Goal: Information Seeking & Learning: Learn about a topic

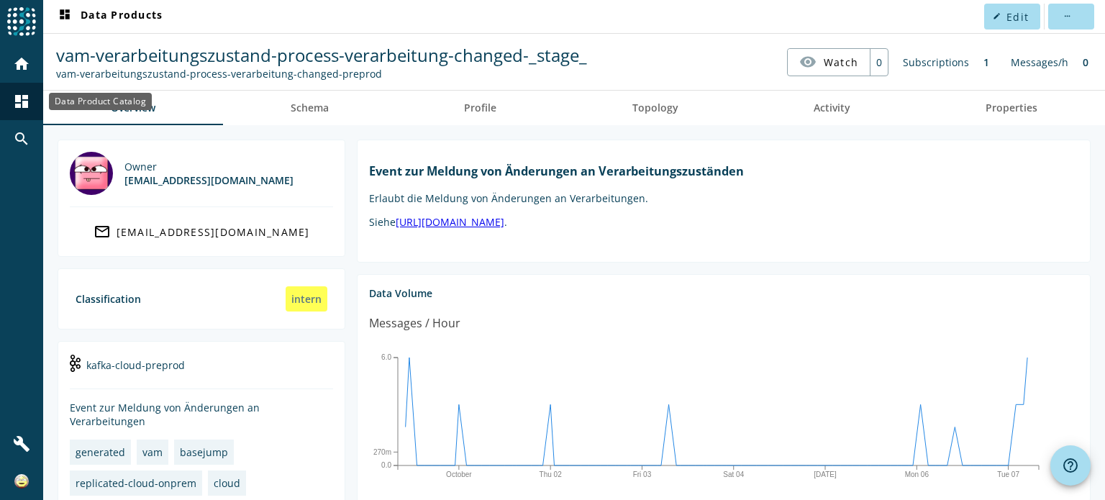
click at [17, 96] on mat-icon "dashboard" at bounding box center [21, 101] width 17 height 17
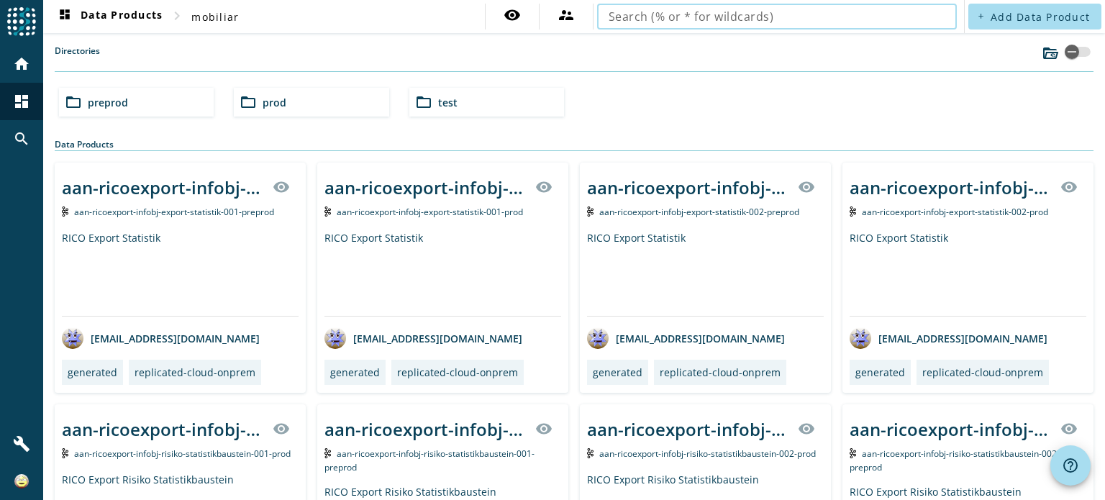
click at [863, 18] on input "text" at bounding box center [777, 16] width 337 height 17
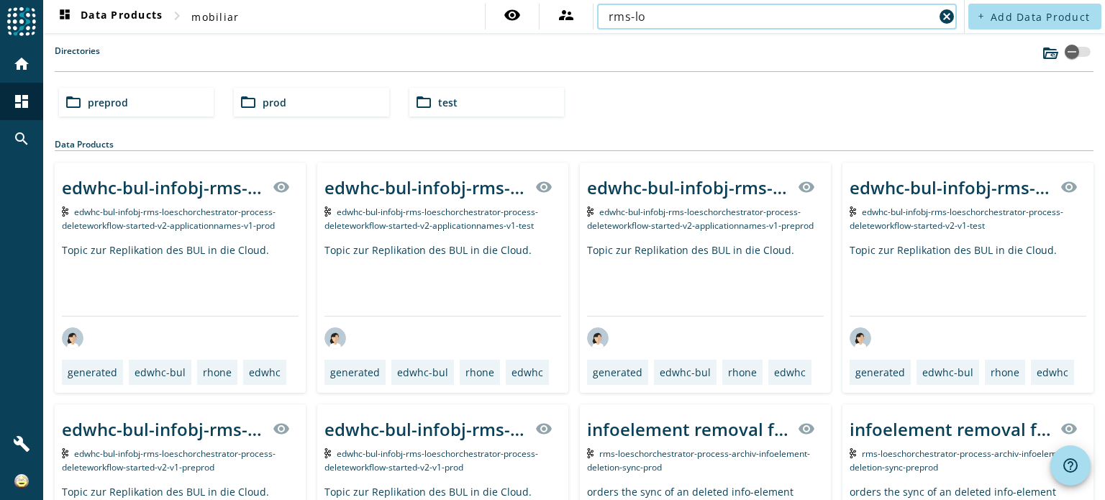
type input "rms-lo"
click at [253, 107] on mat-icon "folder_open" at bounding box center [248, 102] width 17 height 17
click at [101, 96] on span "rms" at bounding box center [97, 103] width 19 height 14
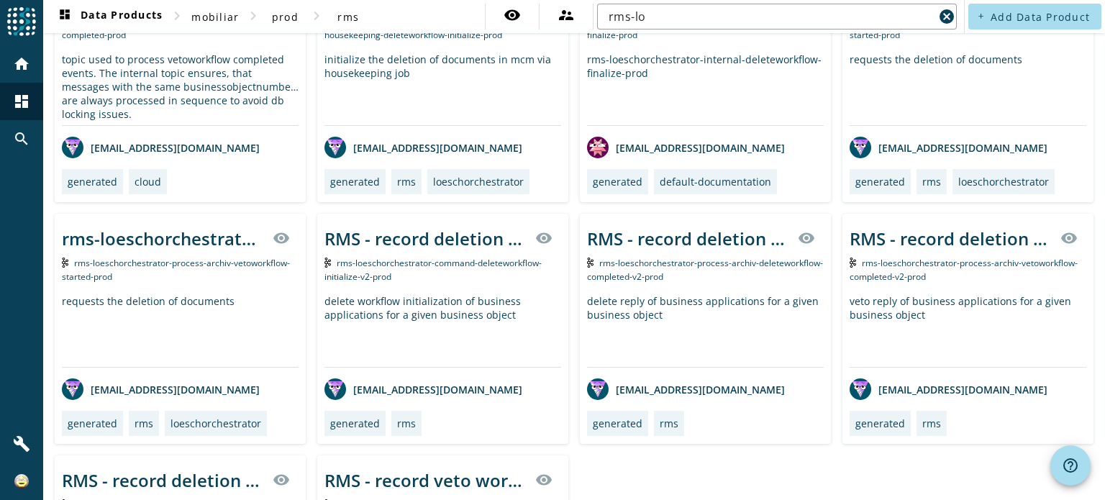
scroll to position [360, 0]
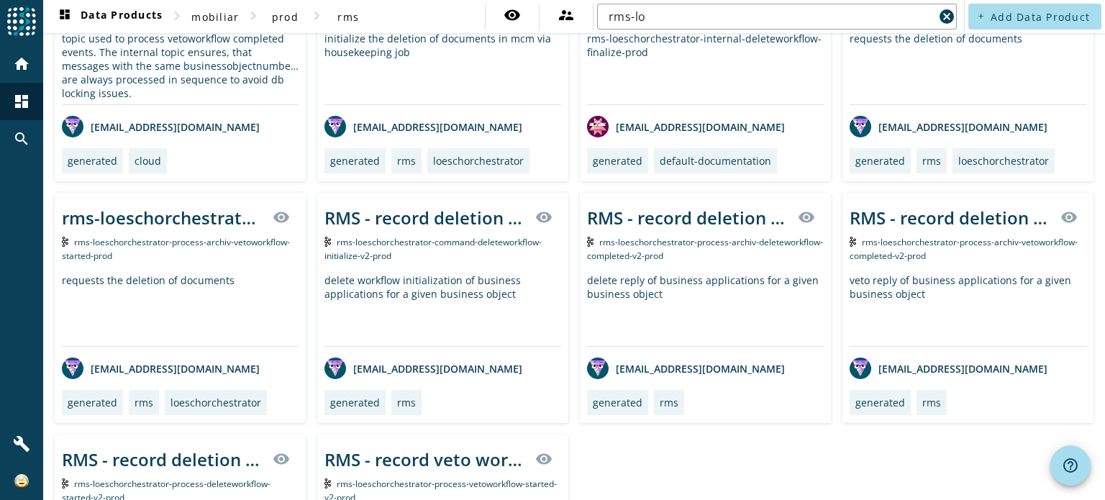
click at [382, 241] on span "rms-loeschorchestrator-command-deleteworkflow-initialize-v2-prod" at bounding box center [432, 249] width 217 height 26
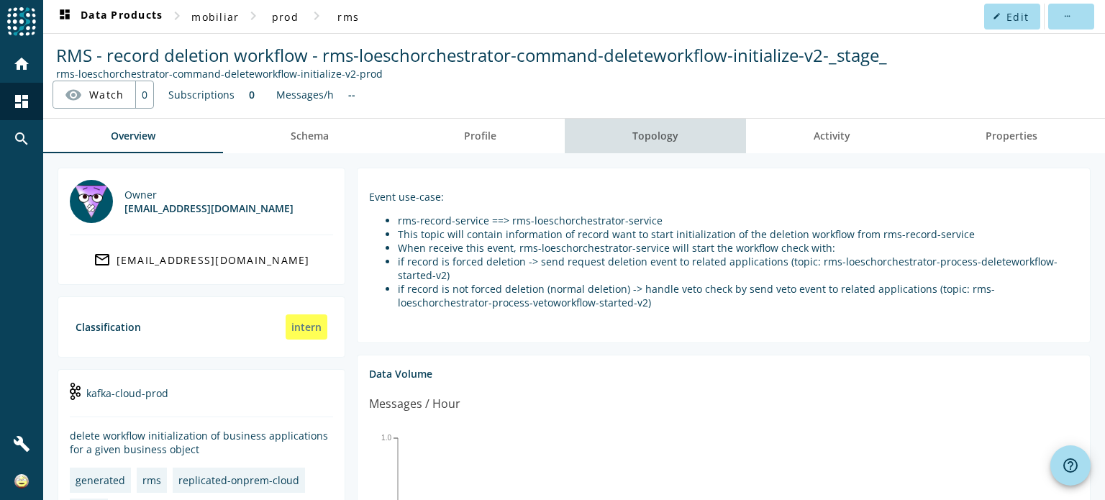
click at [652, 140] on span "Topology" at bounding box center [655, 136] width 46 height 10
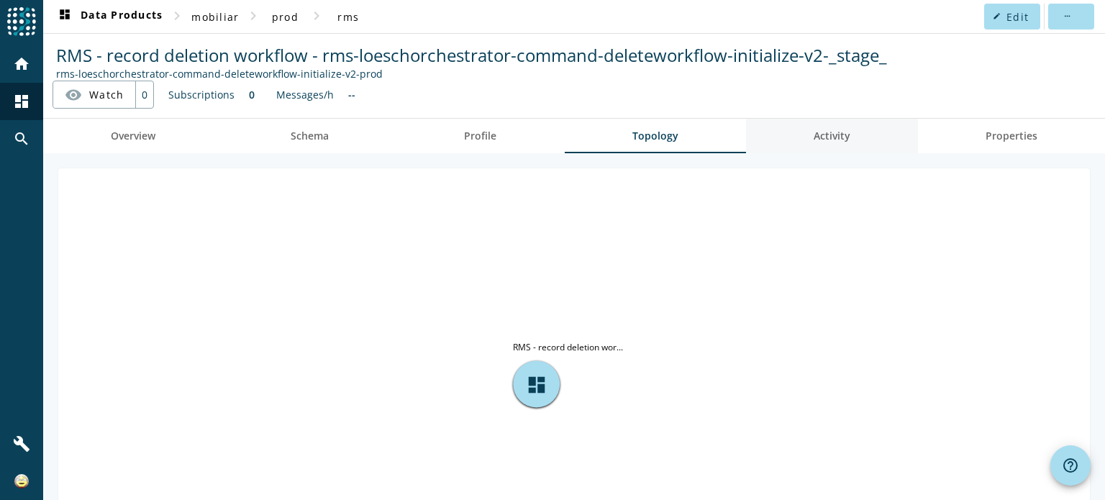
click at [831, 140] on span "Activity" at bounding box center [832, 136] width 37 height 10
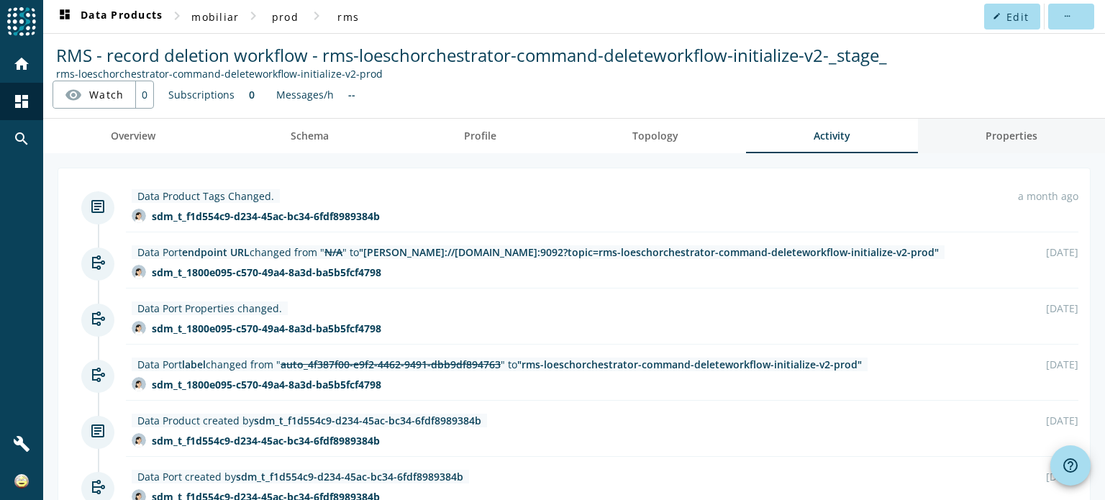
click at [971, 138] on link "Properties" at bounding box center [1011, 136] width 187 height 35
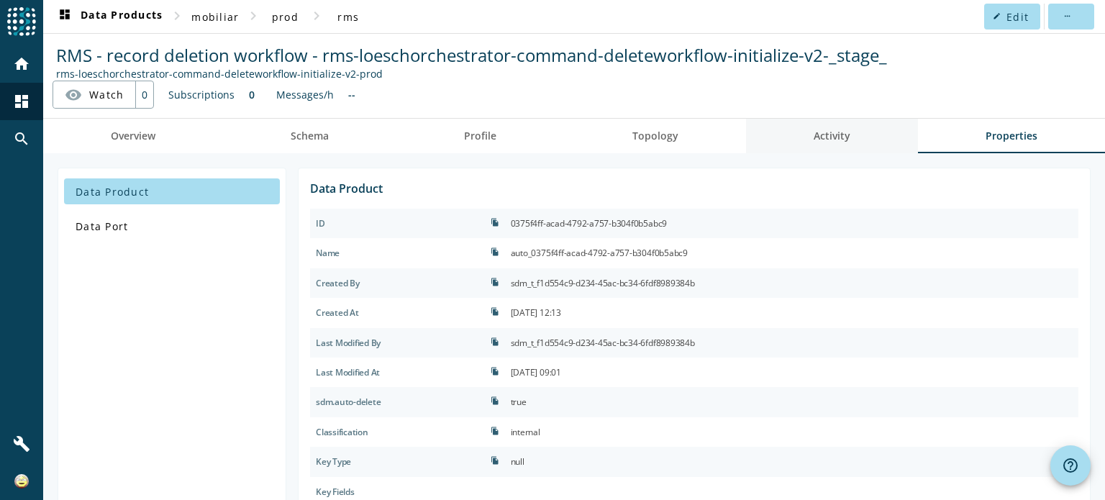
click at [826, 140] on span "Activity" at bounding box center [832, 136] width 37 height 10
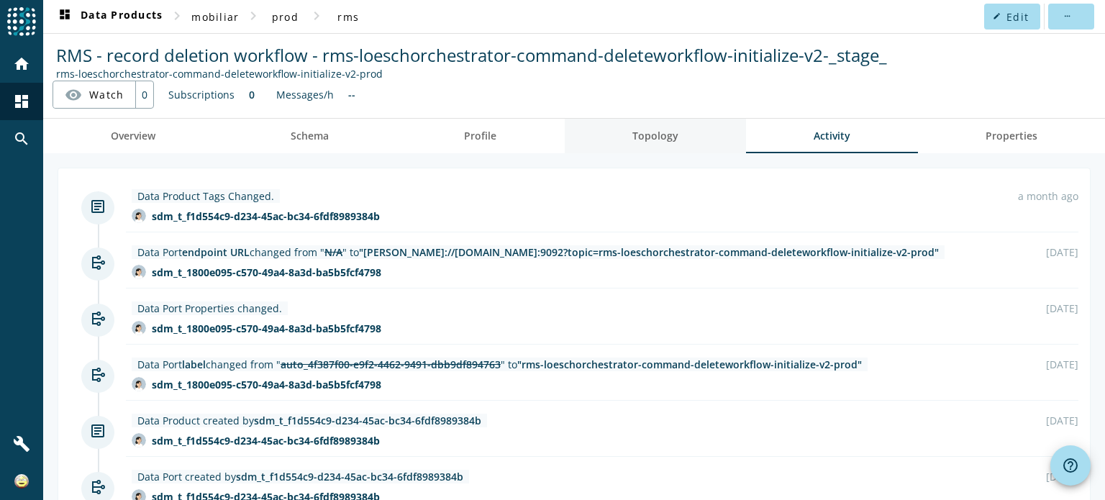
click at [610, 134] on link "Topology" at bounding box center [655, 136] width 181 height 35
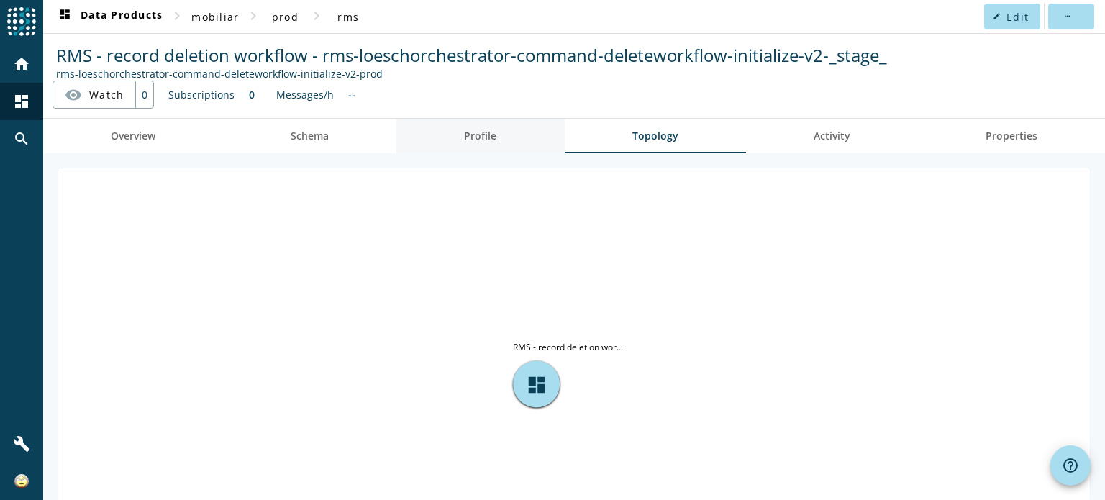
click at [504, 142] on link "Profile" at bounding box center [480, 136] width 168 height 35
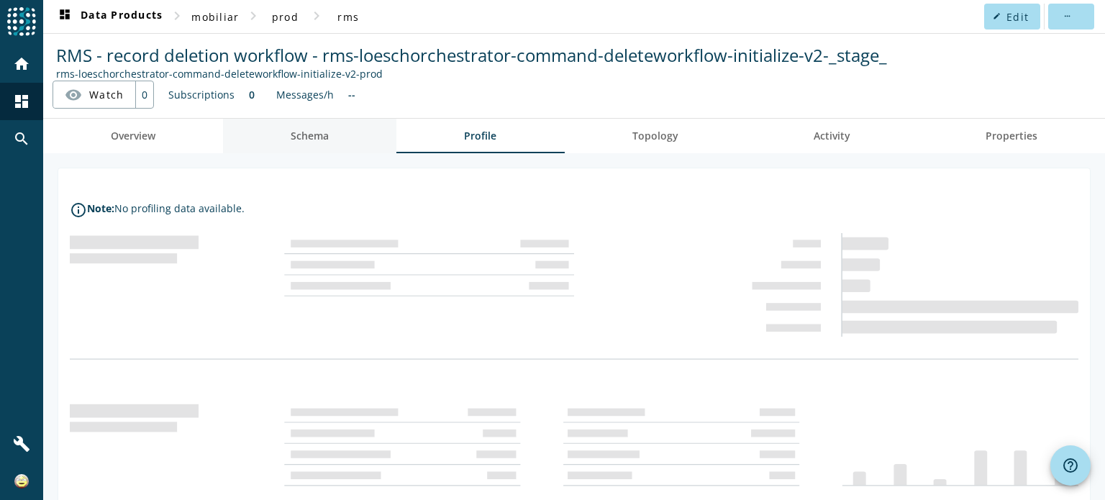
click at [340, 140] on link "Schema" at bounding box center [309, 136] width 173 height 35
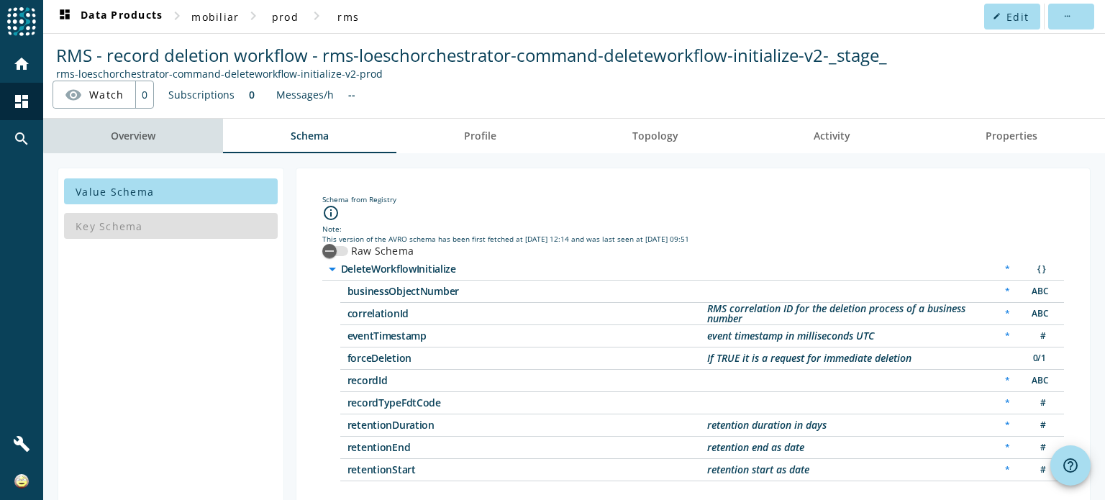
click at [172, 132] on link "Overview" at bounding box center [133, 136] width 180 height 35
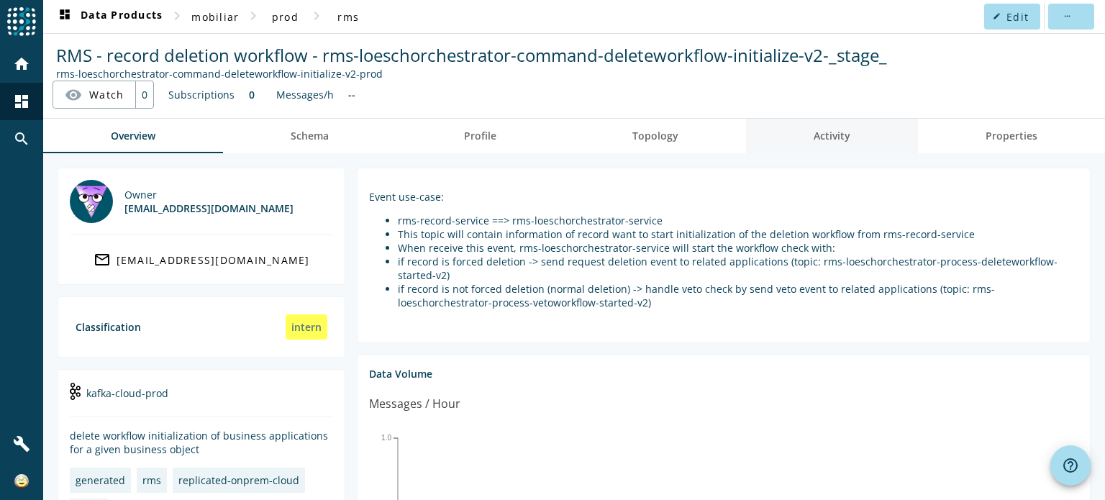
click at [829, 136] on span "Activity" at bounding box center [832, 136] width 37 height 10
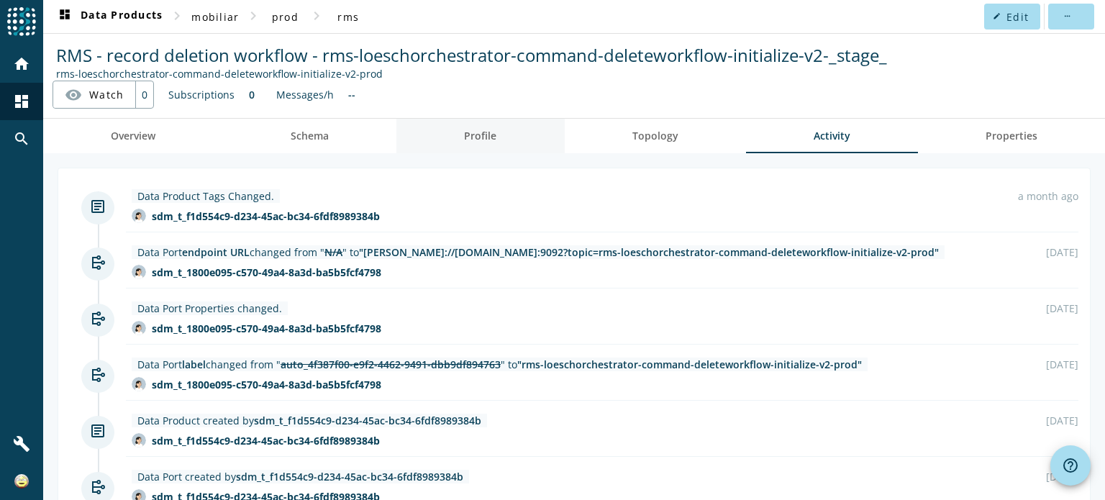
click at [468, 142] on span "Profile" at bounding box center [480, 136] width 32 height 35
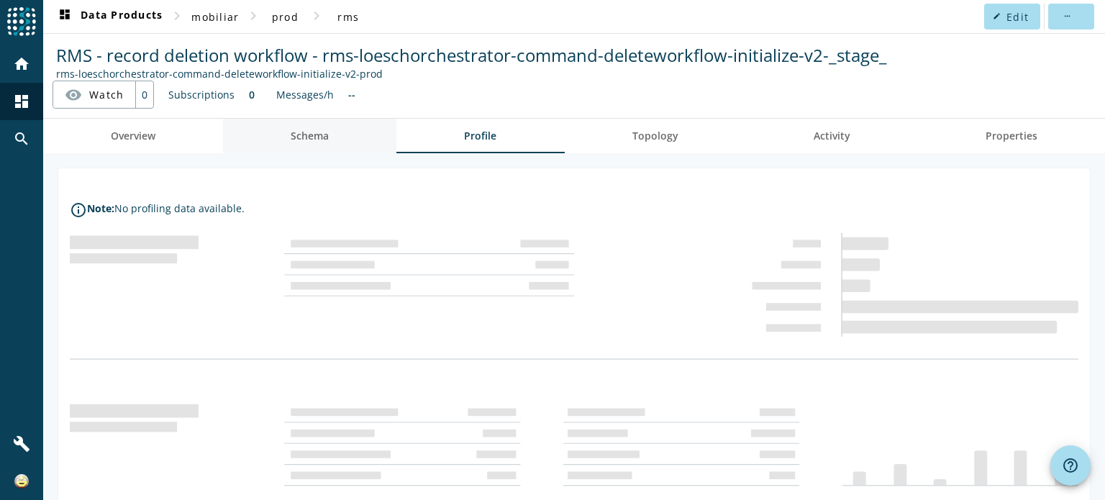
click at [329, 129] on link "Schema" at bounding box center [309, 136] width 173 height 35
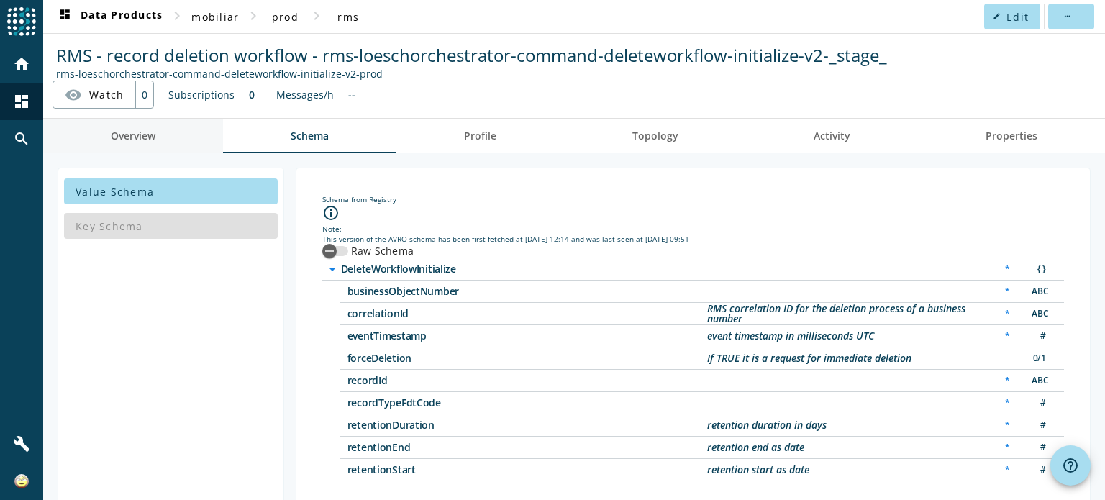
click at [140, 145] on span "Overview" at bounding box center [133, 136] width 45 height 35
